Goal: Information Seeking & Learning: Learn about a topic

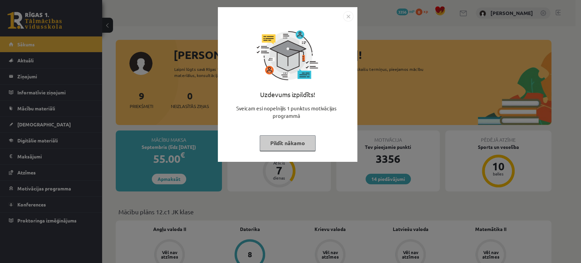
click at [351, 12] on img "Close" at bounding box center [348, 16] width 10 height 10
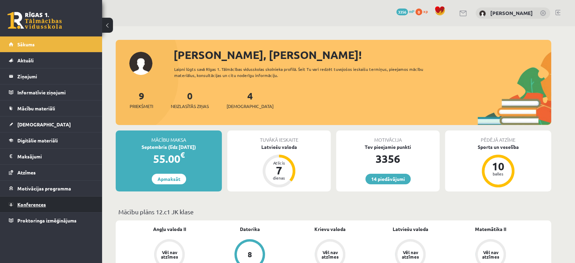
click at [50, 207] on link "Konferences" at bounding box center [51, 204] width 85 height 16
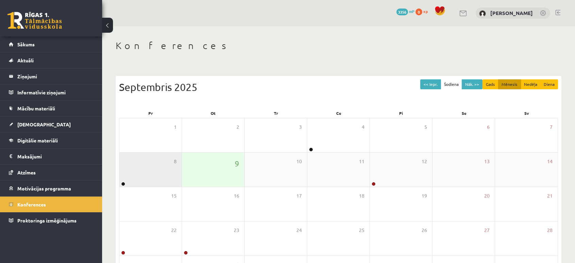
click at [137, 180] on div "8" at bounding box center [150, 170] width 62 height 34
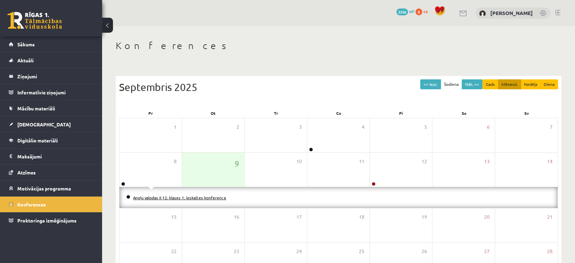
click at [169, 197] on link "Angļu valodas II 12. klases 1. ieskaites konference" at bounding box center [179, 197] width 93 height 5
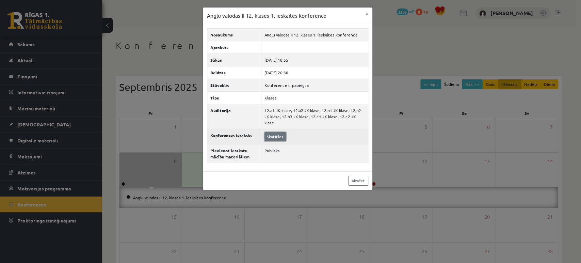
click at [275, 133] on link "Skatīties" at bounding box center [275, 136] width 21 height 9
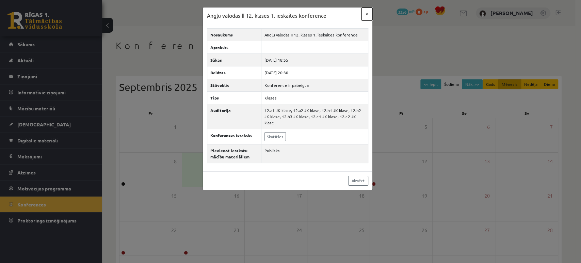
click at [366, 14] on button "×" at bounding box center [367, 13] width 11 height 13
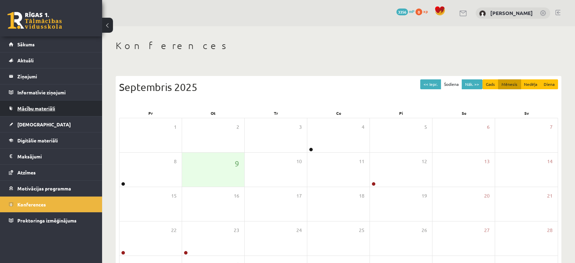
click at [75, 106] on link "Mācību materiāli" at bounding box center [51, 108] width 85 height 16
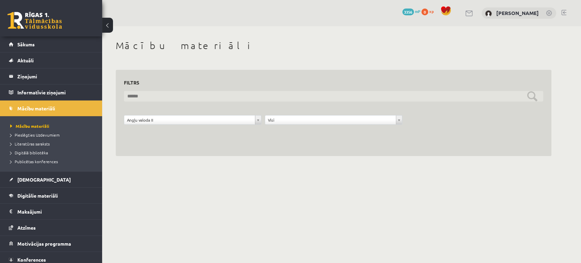
click at [530, 93] on input "text" at bounding box center [333, 96] width 419 height 11
click at [256, 94] on input "text" at bounding box center [333, 96] width 419 height 11
click at [535, 94] on input "**********" at bounding box center [333, 96] width 419 height 11
type input "**********"
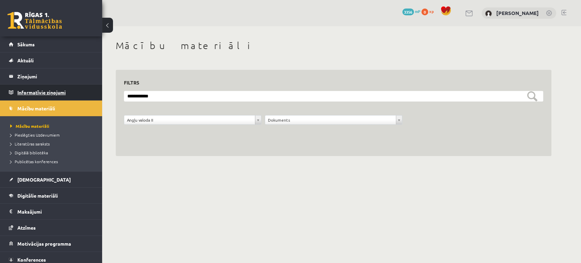
click at [74, 90] on legend "Informatīvie ziņojumi 0" at bounding box center [55, 92] width 76 height 16
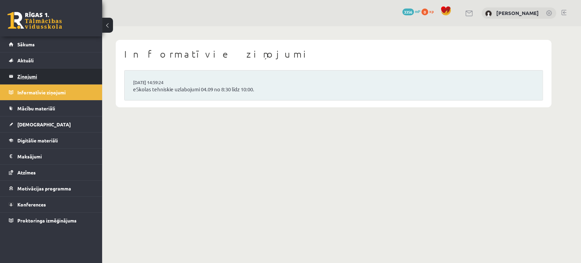
click at [51, 73] on legend "Ziņojumi 0" at bounding box center [55, 76] width 76 height 16
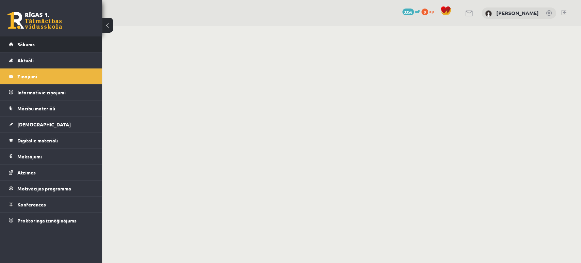
click at [38, 42] on link "Sākums" at bounding box center [51, 44] width 85 height 16
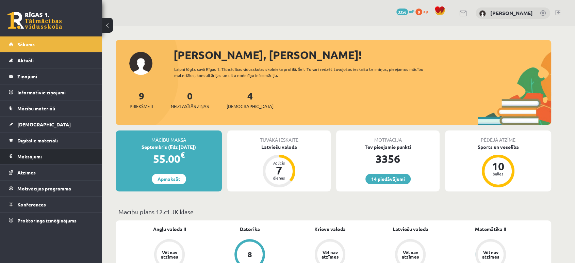
click at [39, 155] on legend "Maksājumi 0" at bounding box center [55, 156] width 76 height 16
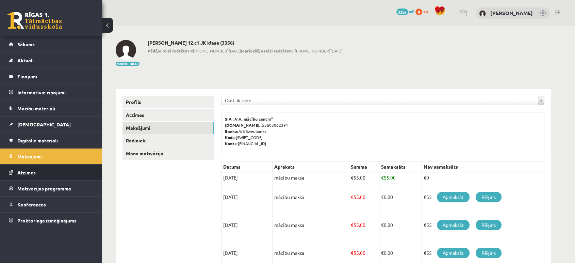
click at [32, 171] on span "Atzīmes" at bounding box center [26, 172] width 18 height 6
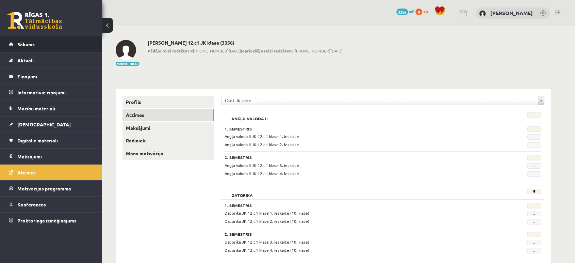
click at [46, 49] on link "Sākums" at bounding box center [51, 44] width 85 height 16
